Goal: Information Seeking & Learning: Learn about a topic

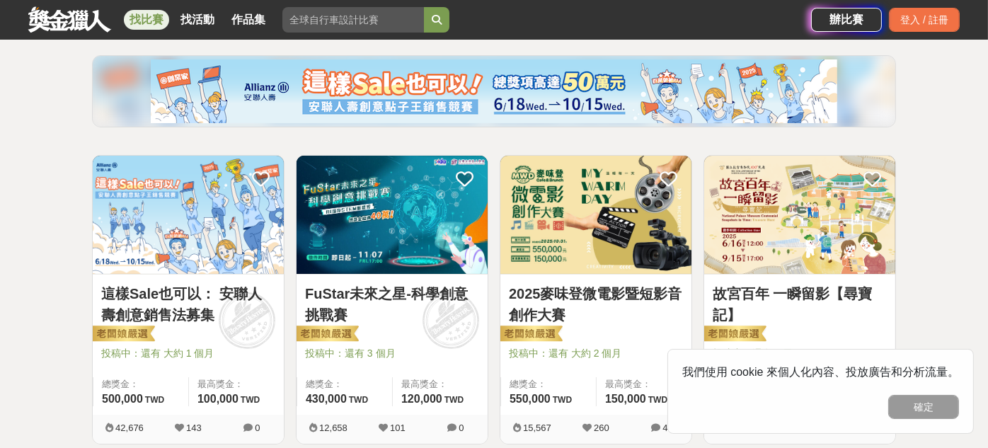
scroll to position [236, 0]
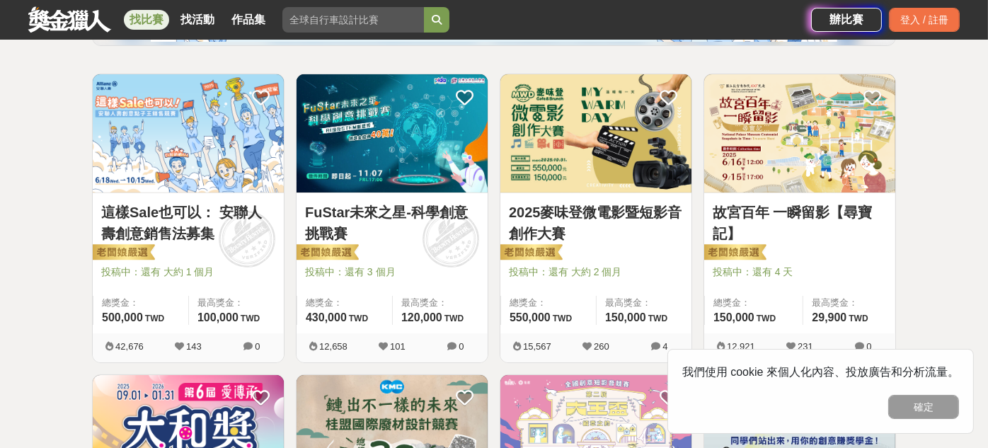
click at [122, 23] on div "找比賽 找活動 作品集 金門觀光 作品組別 運動護腕 身分證字號 美術 賽事名稱" at bounding box center [419, 20] width 783 height 40
click at [134, 21] on link "找比賽" at bounding box center [146, 20] width 45 height 20
click at [936, 413] on button "確定" at bounding box center [923, 407] width 71 height 24
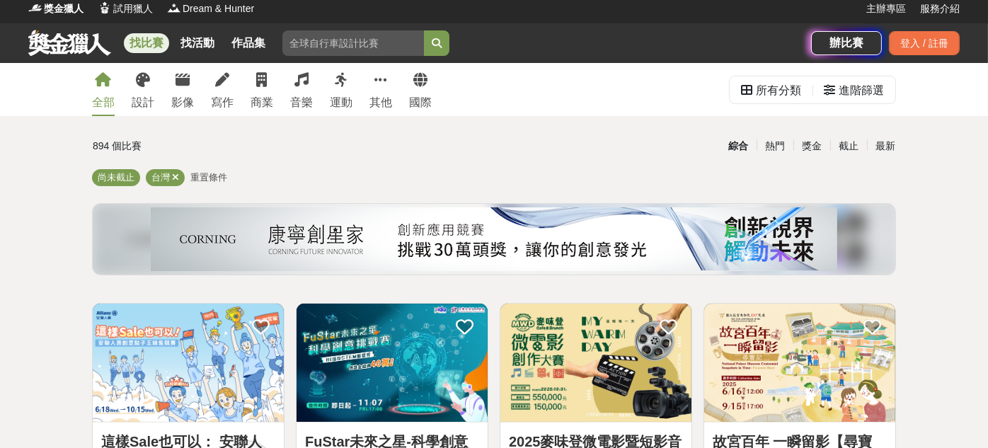
scroll to position [0, 0]
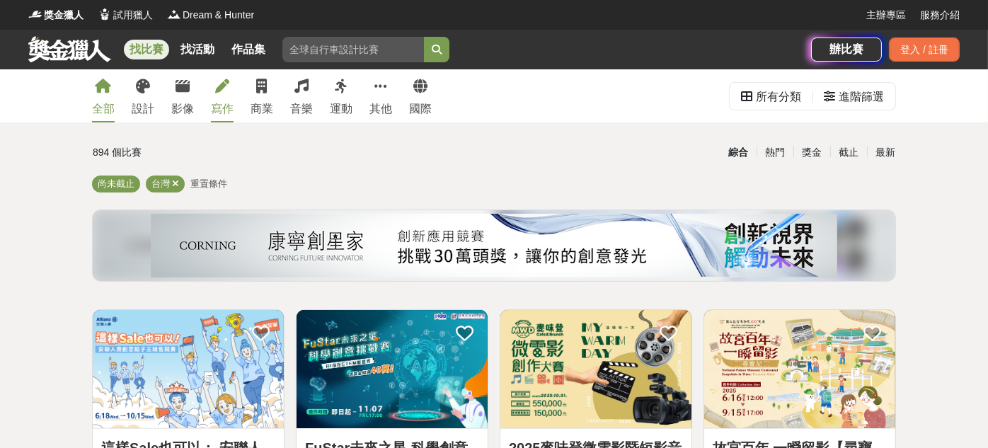
click at [217, 96] on link "寫作" at bounding box center [222, 95] width 23 height 53
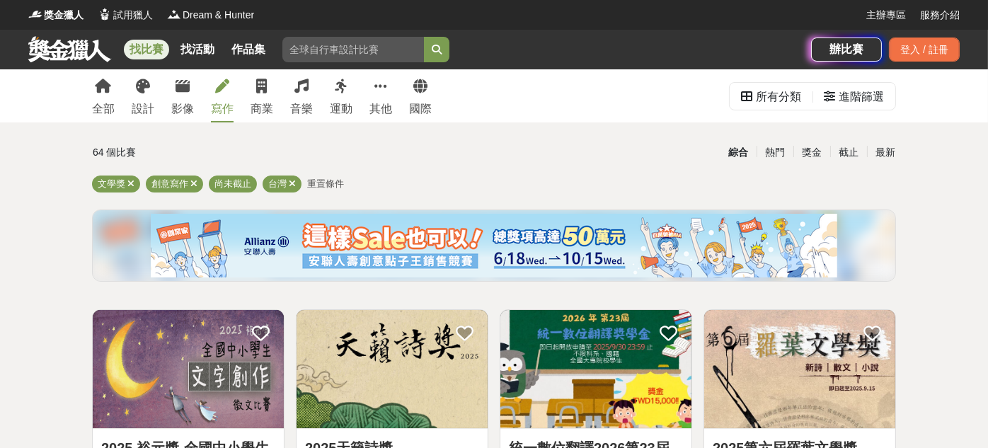
click at [313, 183] on span "重置條件" at bounding box center [325, 183] width 37 height 11
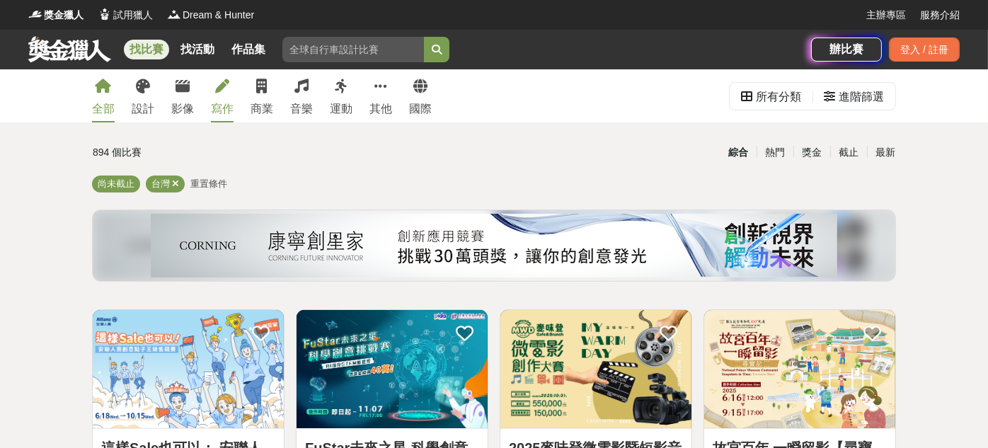
click at [229, 91] on icon at bounding box center [222, 86] width 14 height 14
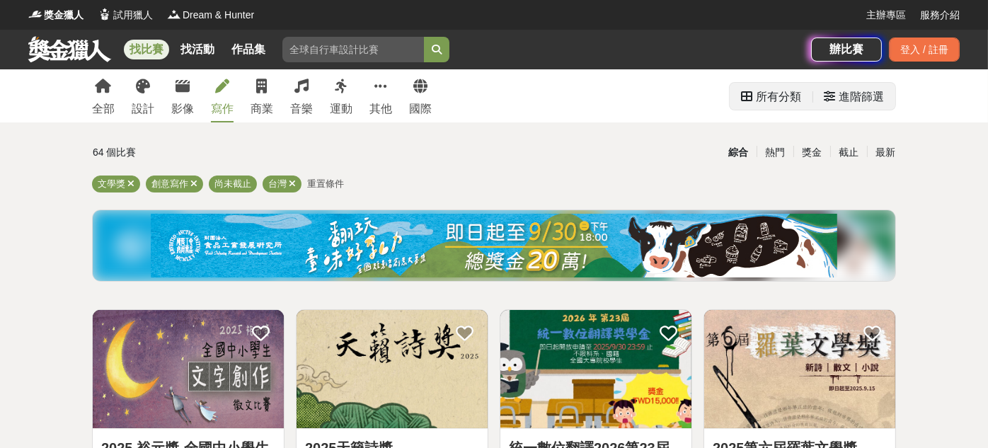
click at [866, 96] on div "進階篩選" at bounding box center [861, 97] width 45 height 28
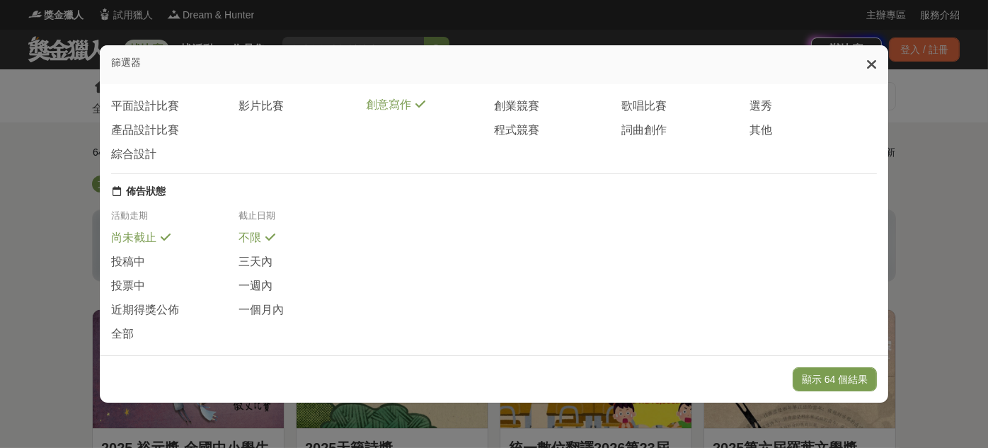
scroll to position [312, 0]
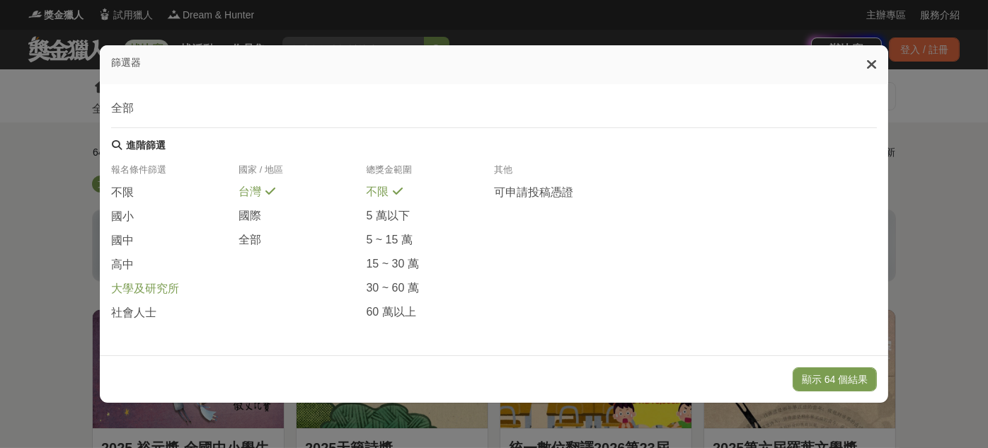
click at [143, 289] on span "大學及研究所" at bounding box center [145, 289] width 68 height 15
click at [868, 379] on button "顯示 9 個結果" at bounding box center [837, 379] width 79 height 24
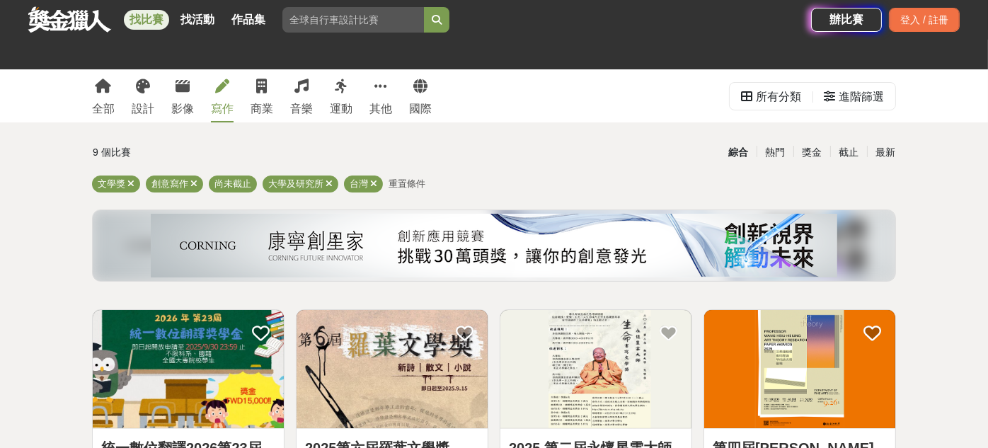
scroll to position [236, 0]
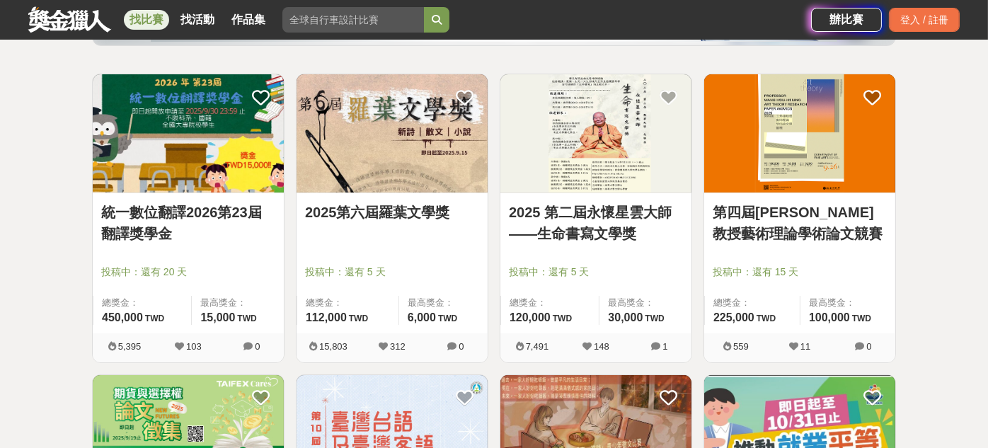
click at [420, 187] on img at bounding box center [392, 133] width 191 height 118
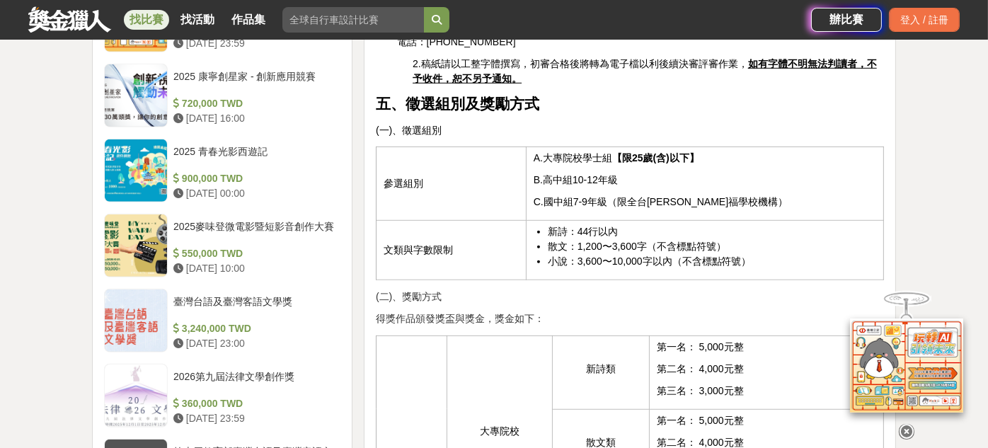
scroll to position [943, 0]
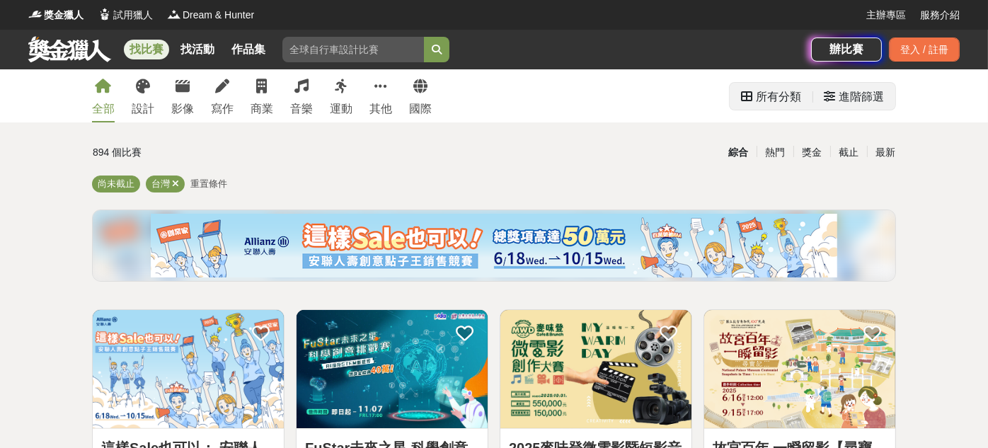
click at [782, 103] on div "所有分類" at bounding box center [778, 97] width 45 height 28
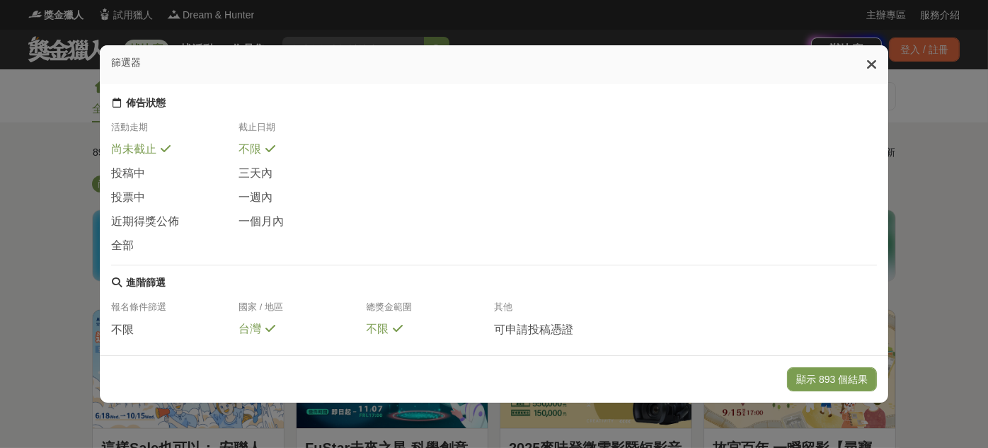
scroll to position [312, 0]
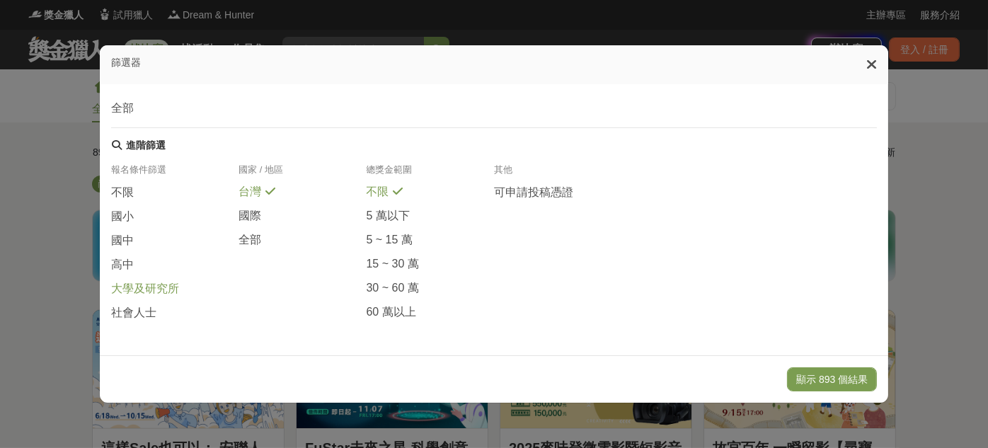
click at [137, 283] on span "大學及研究所" at bounding box center [145, 289] width 68 height 15
click at [843, 387] on button "顯示 156 個結果" at bounding box center [832, 379] width 90 height 24
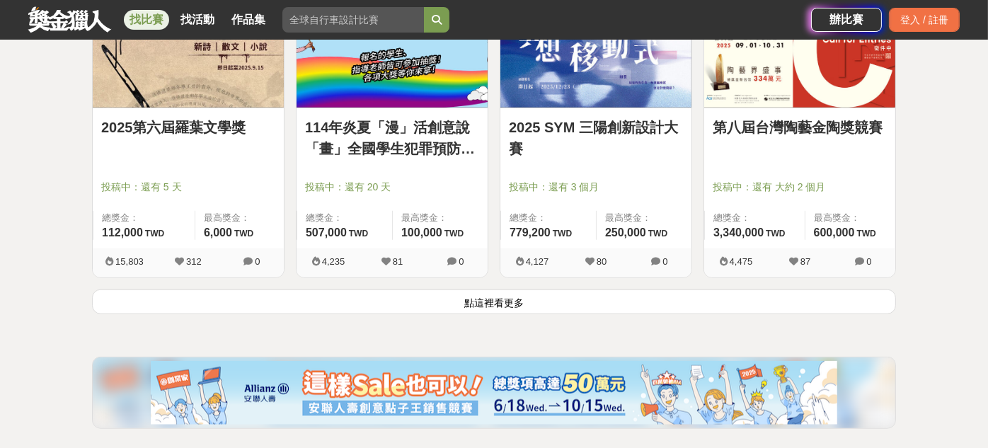
scroll to position [1705, 0]
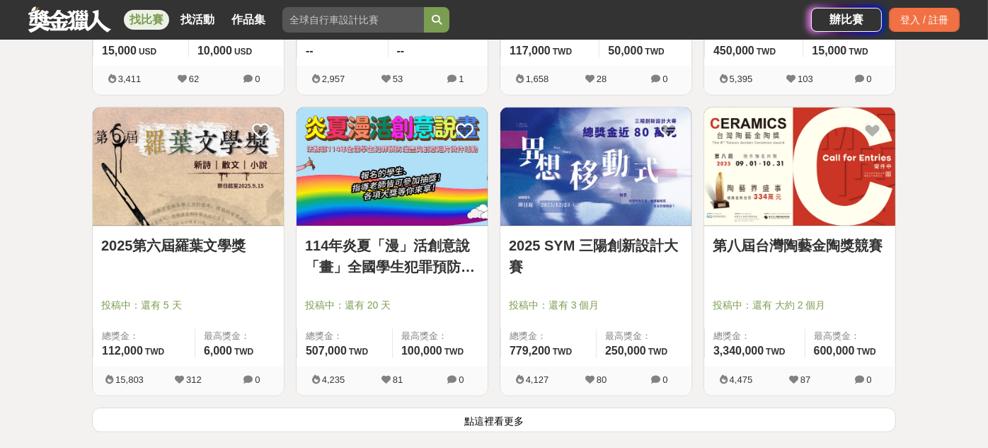
click at [532, 420] on button "點這裡看更多" at bounding box center [494, 420] width 804 height 25
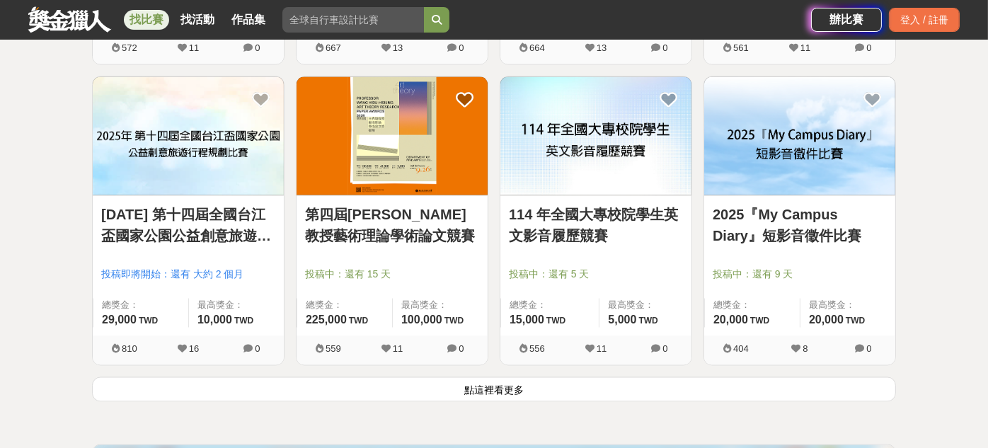
scroll to position [3593, 0]
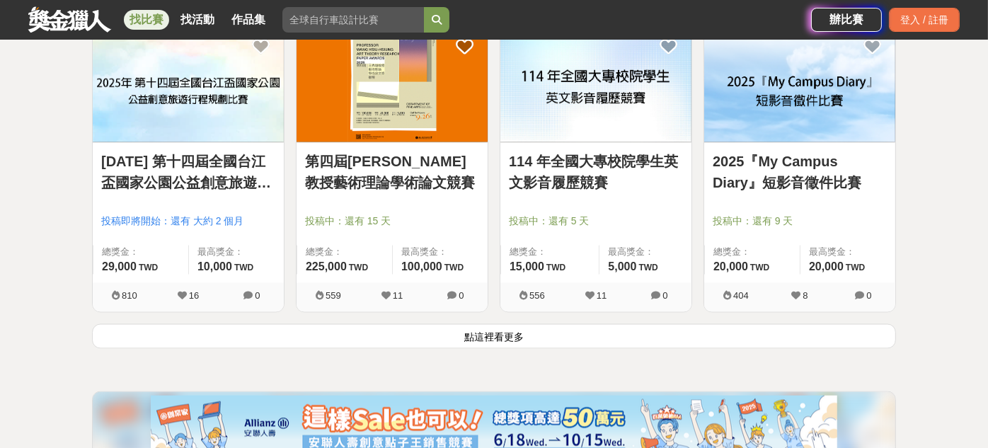
click at [549, 323] on button "點這裡看更多" at bounding box center [494, 335] width 804 height 25
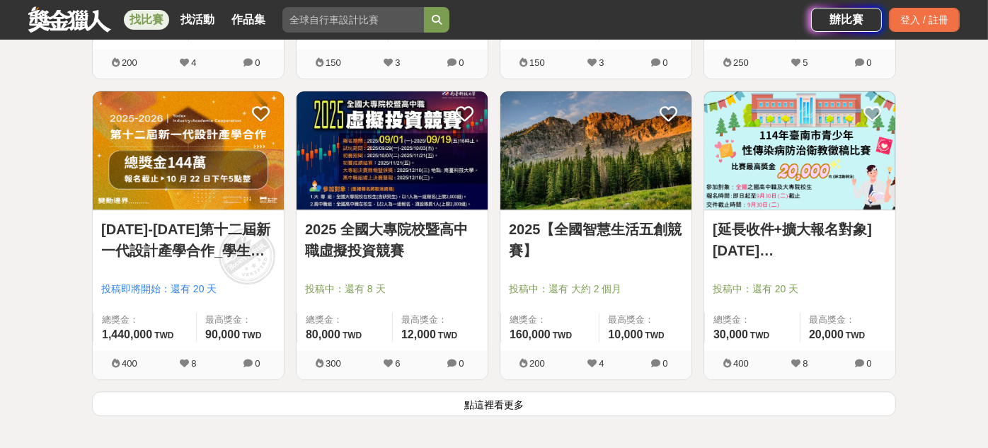
scroll to position [5362, 0]
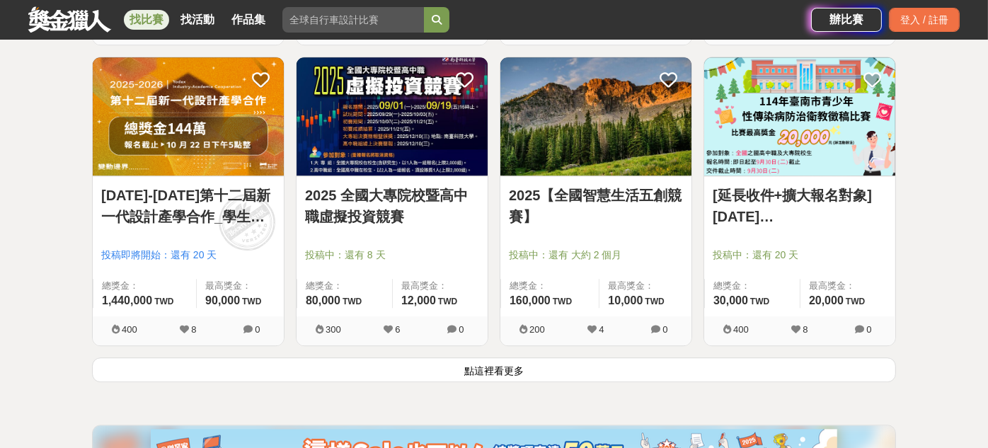
click at [433, 363] on button "點這裡看更多" at bounding box center [494, 369] width 804 height 25
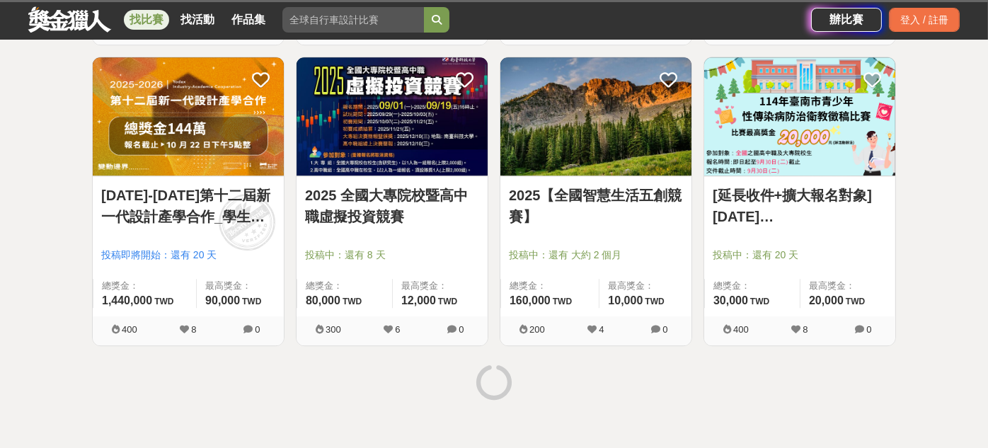
click at [605, 390] on div at bounding box center [493, 383] width 815 height 53
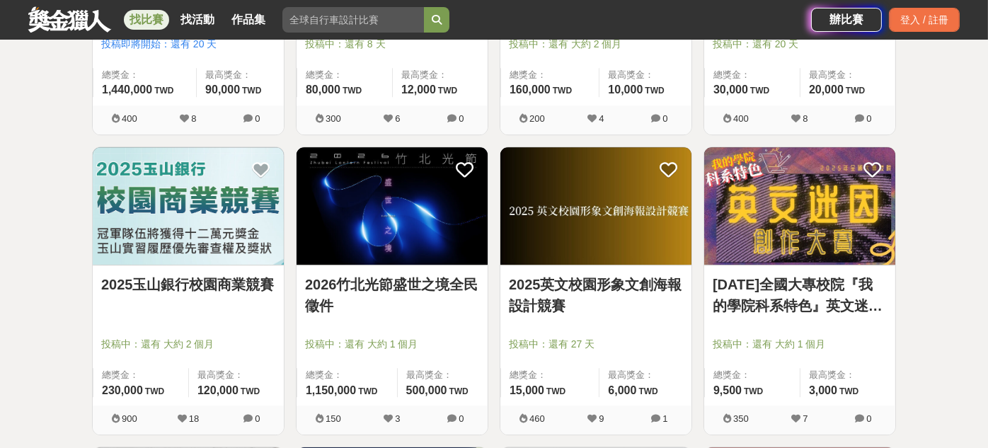
scroll to position [5927, 0]
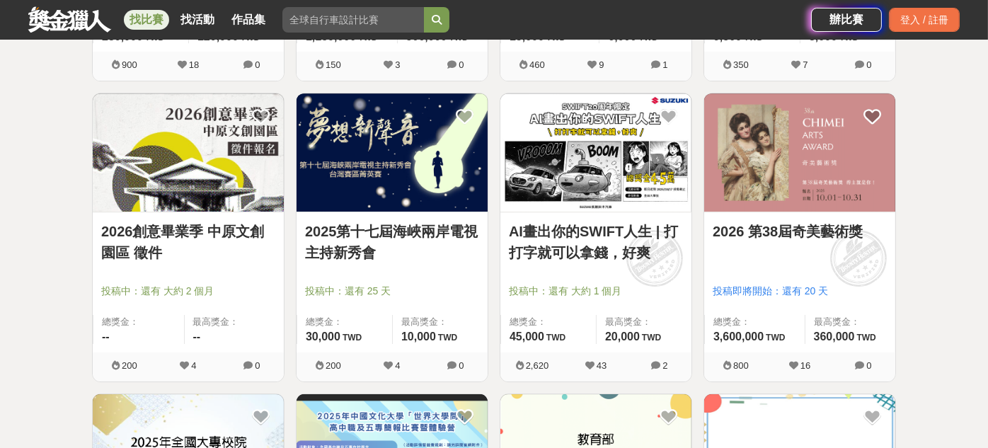
click at [430, 188] on img at bounding box center [392, 152] width 191 height 118
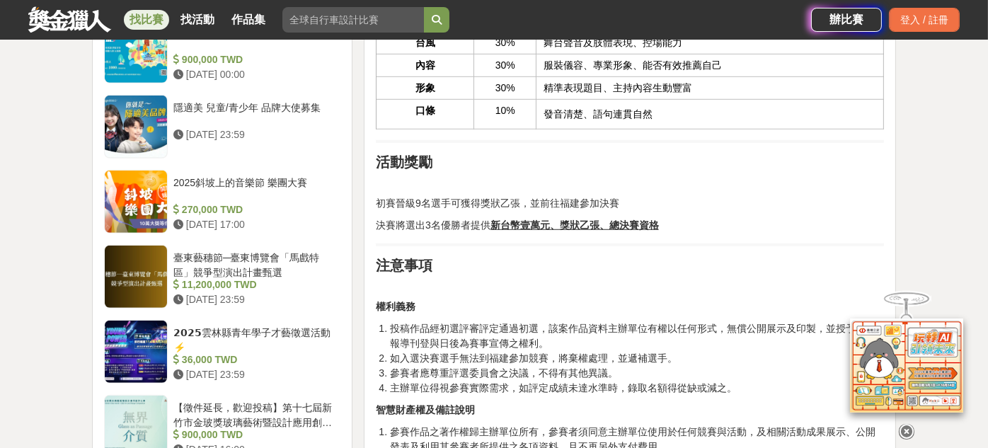
scroll to position [1415, 0]
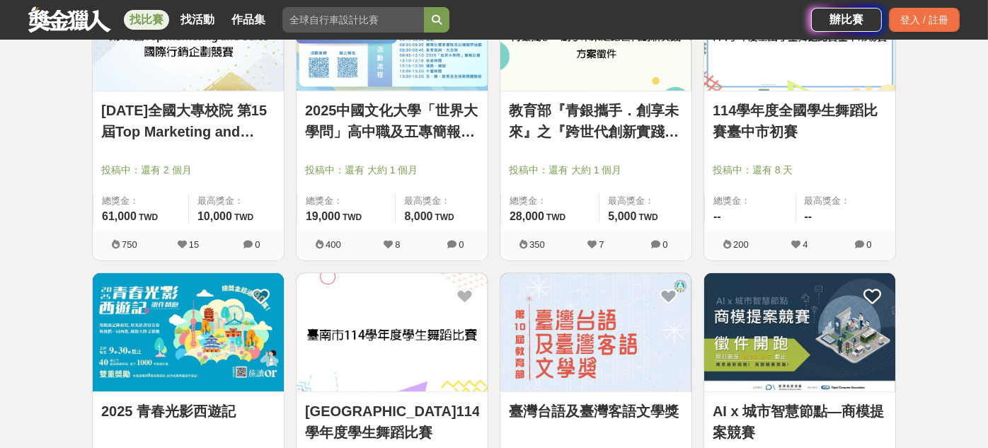
scroll to position [6516, 0]
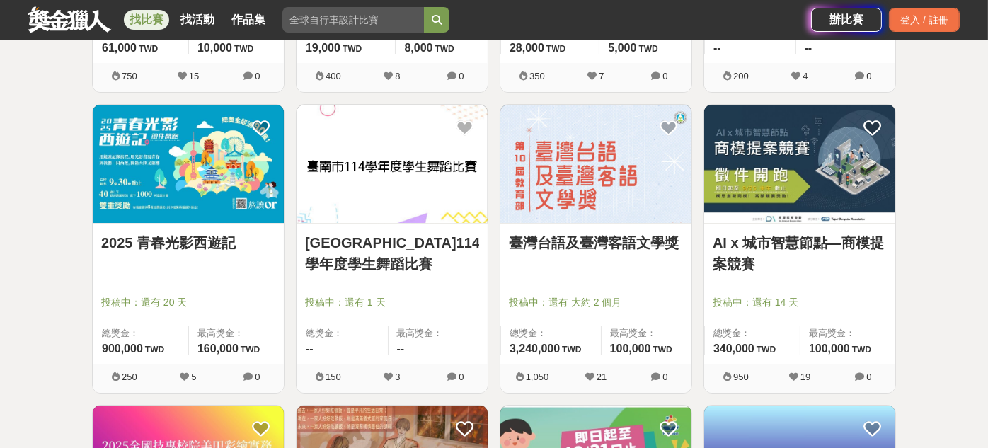
click at [621, 257] on div "臺灣台語及臺灣客語文學獎" at bounding box center [596, 251] width 174 height 38
click at [610, 189] on img at bounding box center [595, 164] width 191 height 118
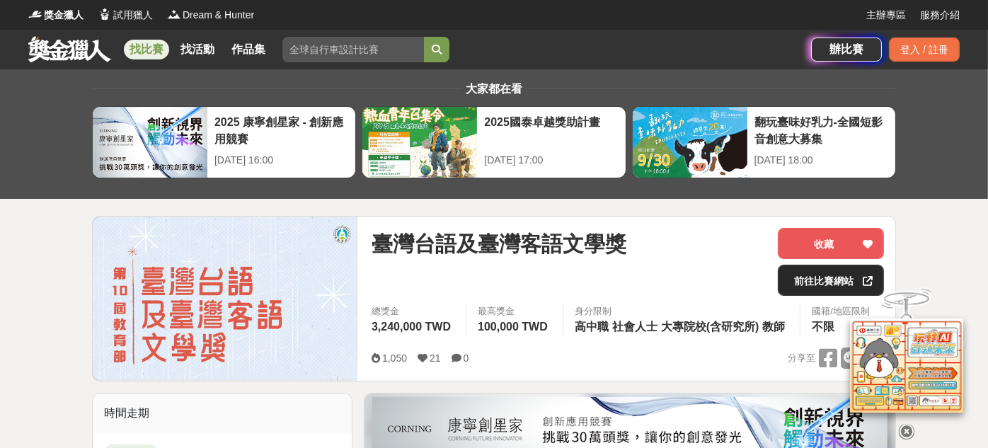
click at [837, 275] on link "前往比賽網站" at bounding box center [831, 280] width 106 height 31
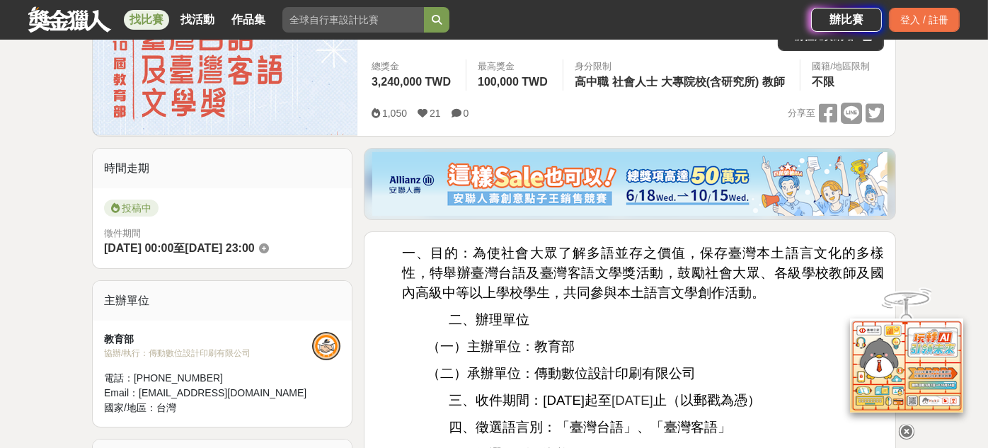
scroll to position [236, 0]
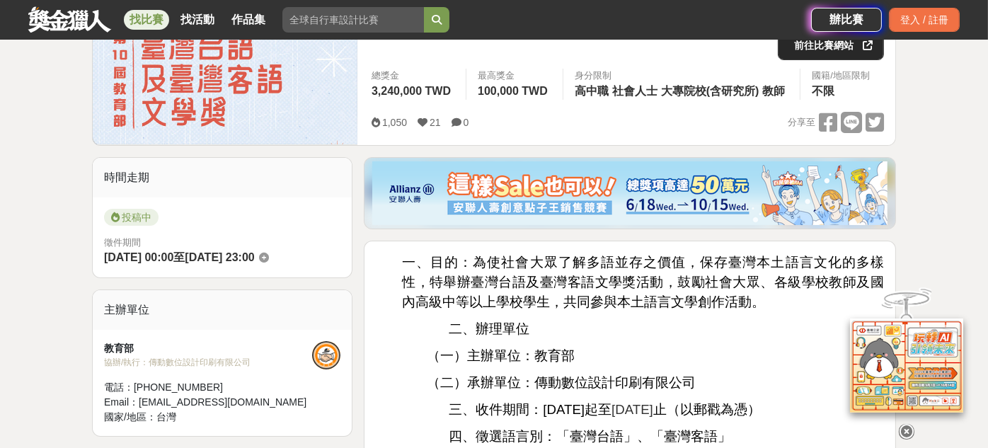
click at [843, 49] on link "前往比賽網站" at bounding box center [831, 44] width 106 height 31
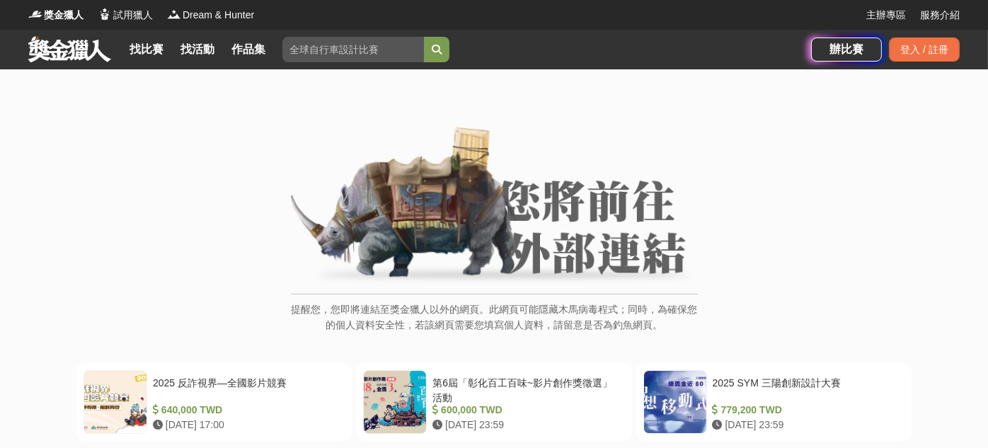
click at [574, 152] on img at bounding box center [494, 207] width 407 height 160
click at [548, 248] on img at bounding box center [494, 207] width 407 height 160
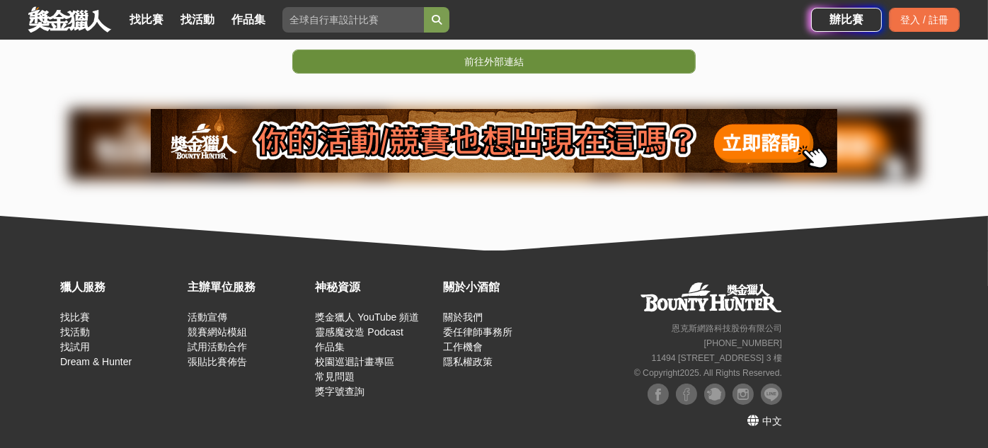
click at [532, 58] on link "前往外部連結" at bounding box center [493, 62] width 403 height 24
